Goal: Check status: Check status

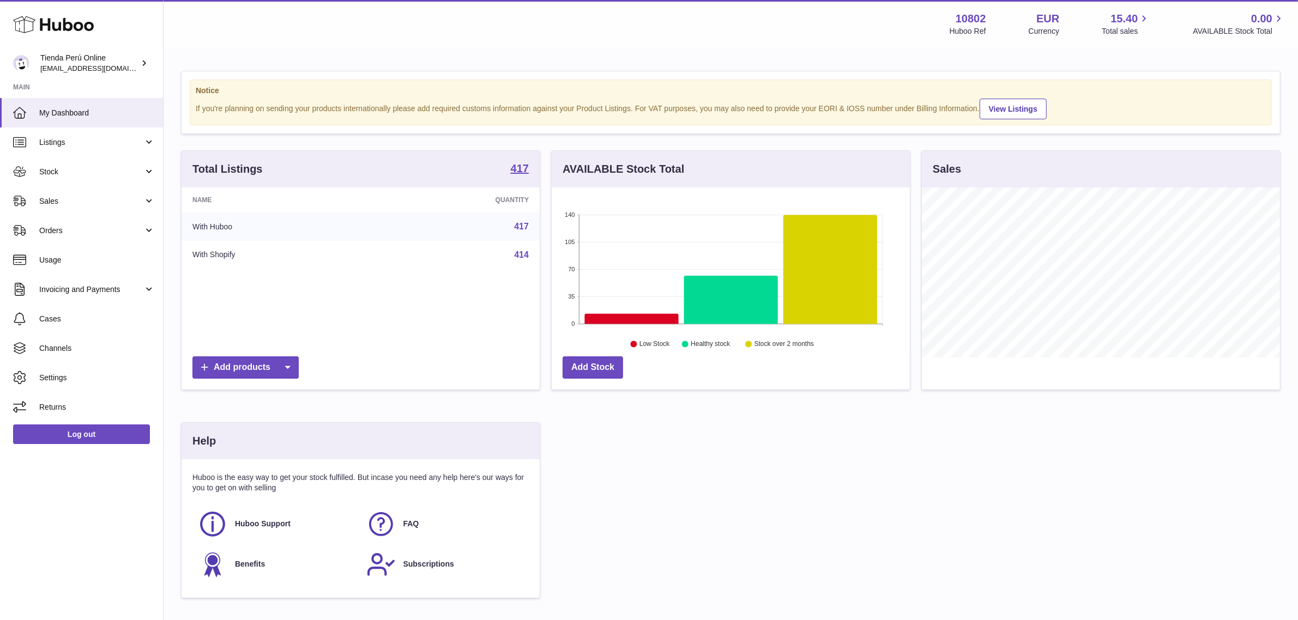
scroll to position [170, 358]
click at [96, 172] on span "Stock" at bounding box center [91, 172] width 104 height 10
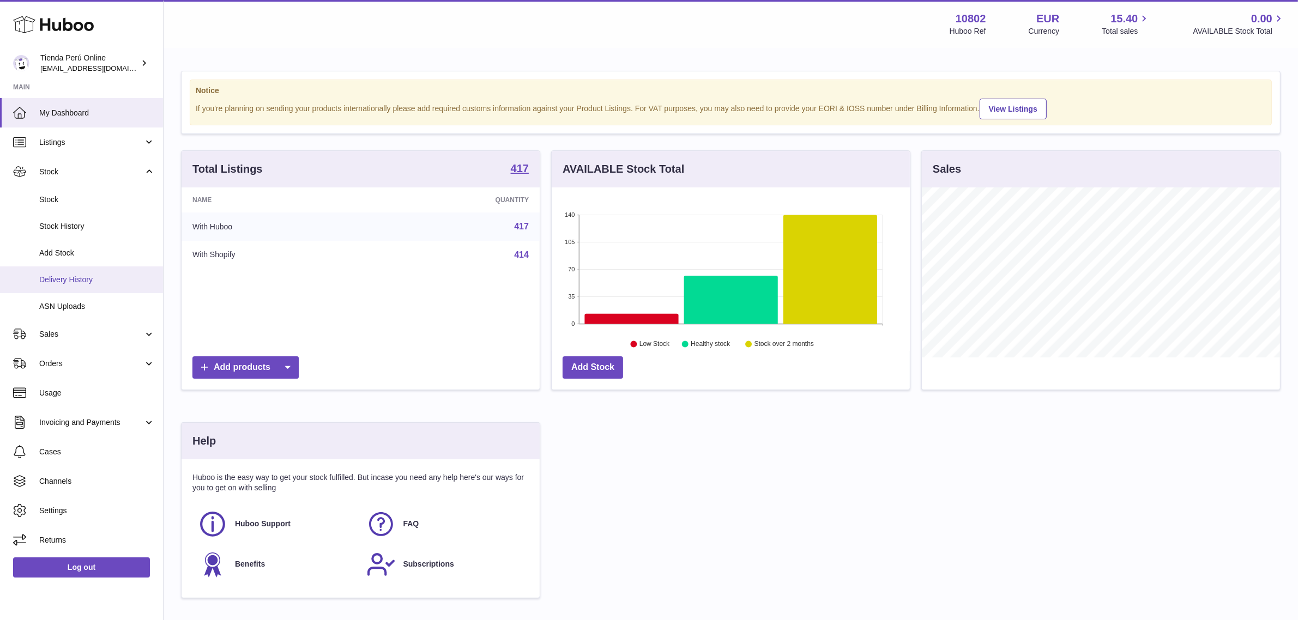
click at [105, 279] on span "Delivery History" at bounding box center [97, 280] width 116 height 10
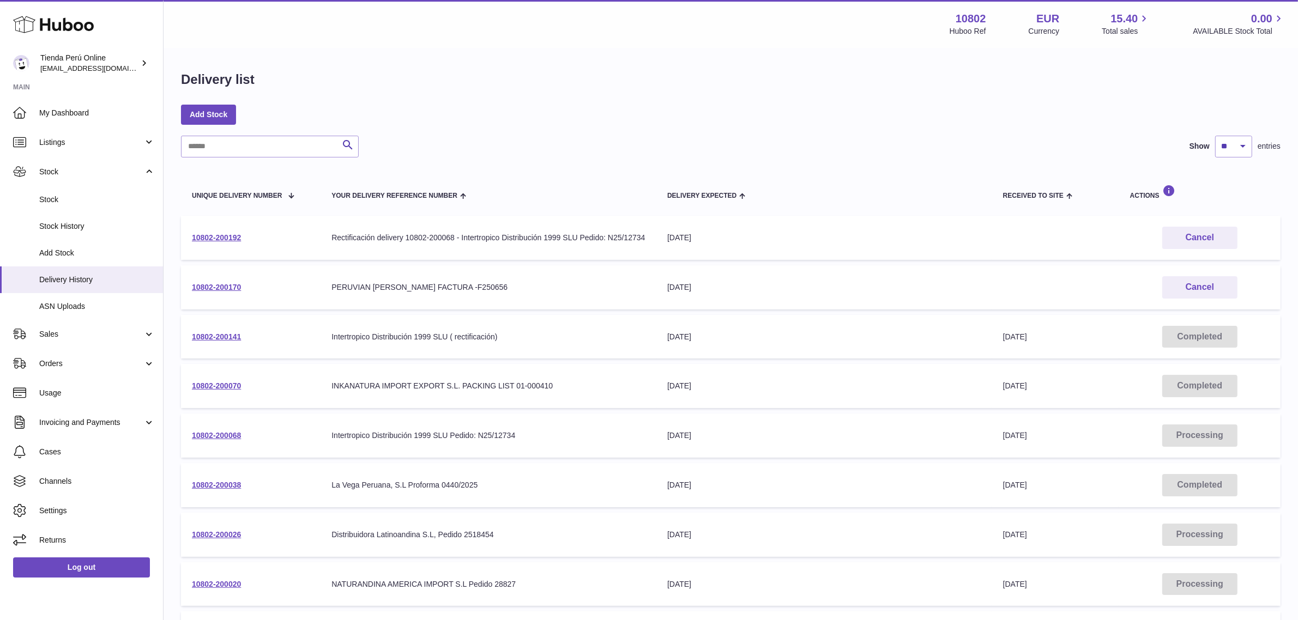
drag, startPoint x: 256, startPoint y: 286, endPoint x: 190, endPoint y: 288, distance: 66.5
click at [190, 288] on td "10802-200170" at bounding box center [251, 287] width 140 height 44
copy link "10802-200170"
